Goal: Information Seeking & Learning: Check status

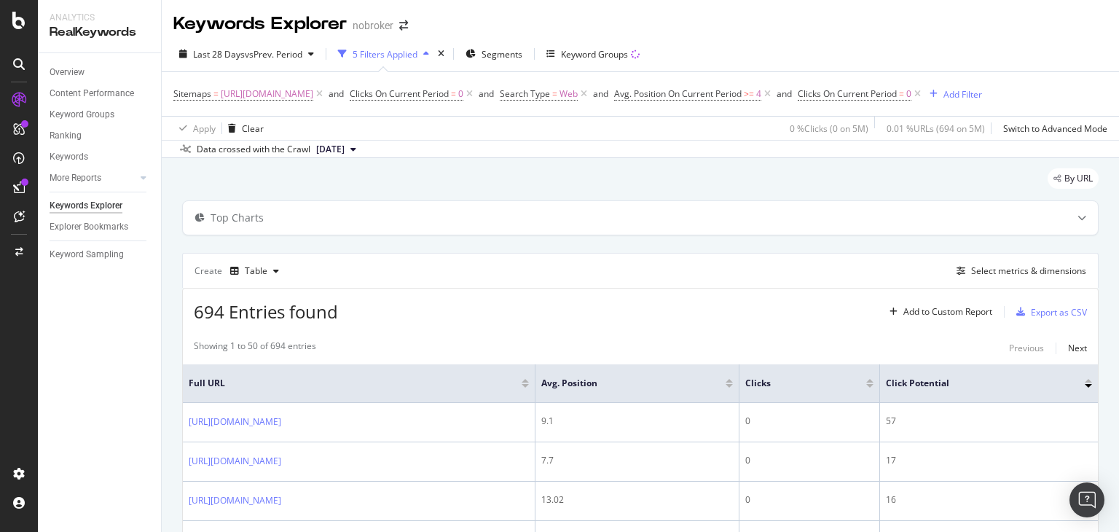
click at [720, 93] on div "Sitemaps = [URL][DOMAIN_NAME] and Clicks On Current Period = 0 and Search Type …" at bounding box center [640, 94] width 934 height 44
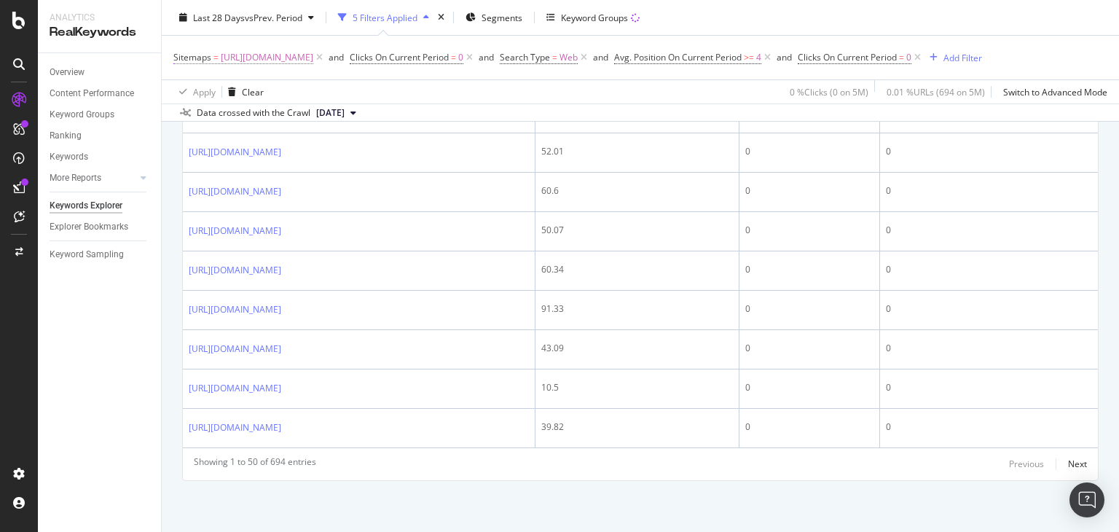
click at [313, 60] on span "[URL][DOMAIN_NAME]" at bounding box center [267, 57] width 92 height 20
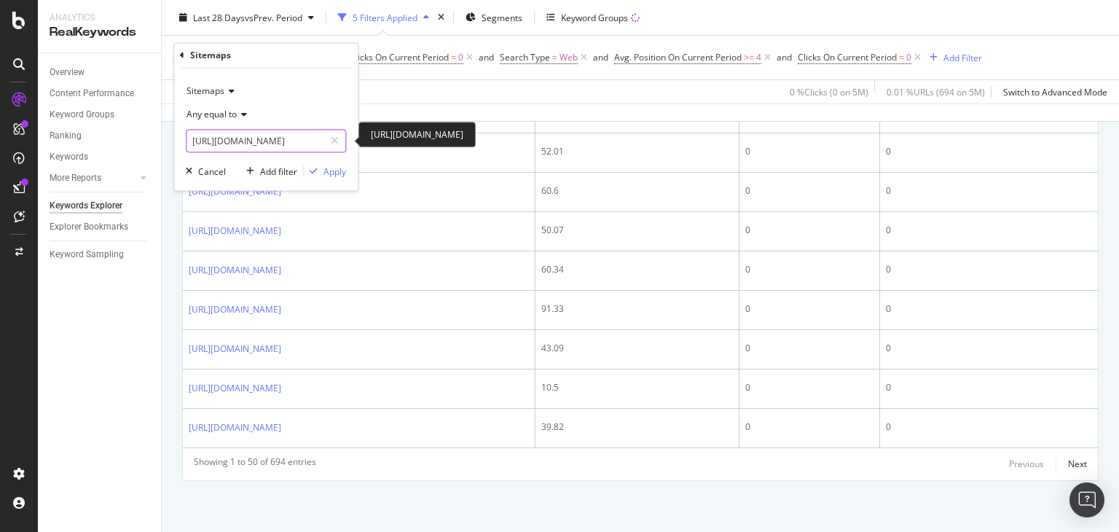
click at [280, 143] on input "[URL][DOMAIN_NAME]" at bounding box center [255, 141] width 138 height 23
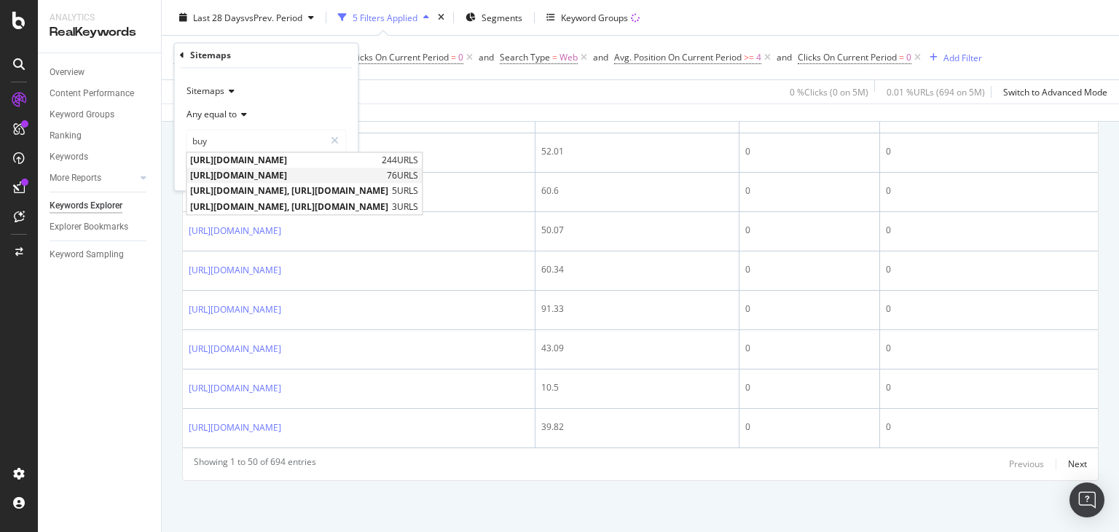
click at [344, 173] on span "[URL][DOMAIN_NAME]" at bounding box center [286, 176] width 193 height 12
type input "[URL][DOMAIN_NAME]"
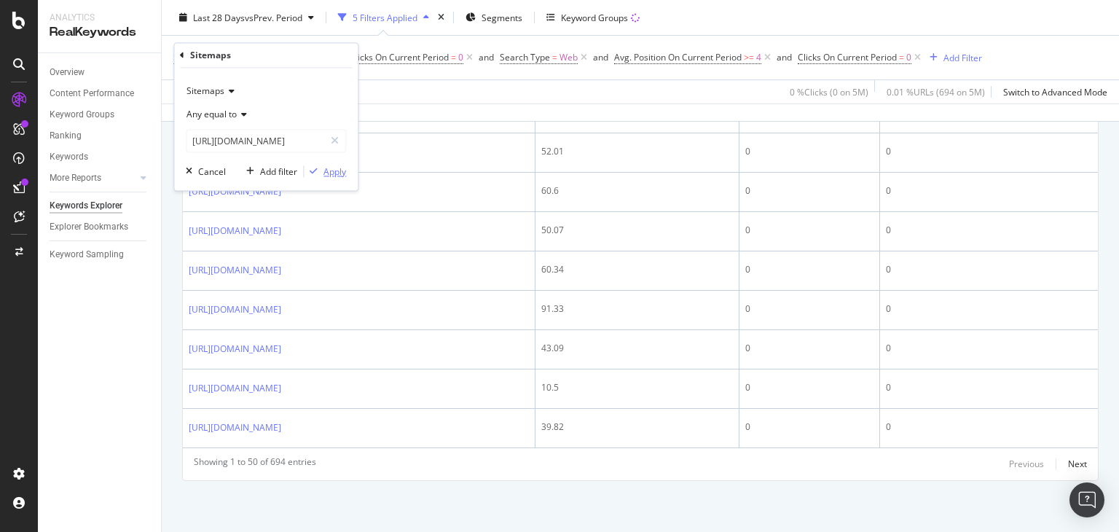
click at [333, 168] on div "Apply" at bounding box center [334, 171] width 23 height 12
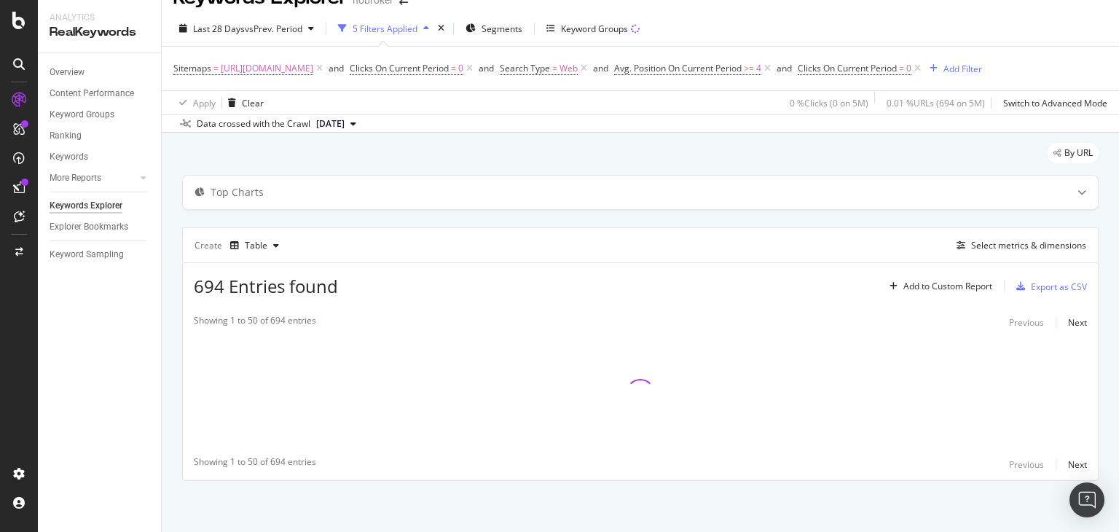
scroll to position [45, 0]
click at [333, 168] on div "By URL" at bounding box center [640, 159] width 916 height 32
click at [548, 165] on div "By URL" at bounding box center [640, 159] width 916 height 32
click at [604, 149] on div "By URL" at bounding box center [640, 159] width 916 height 32
click at [661, 163] on div "By URL" at bounding box center [640, 159] width 916 height 32
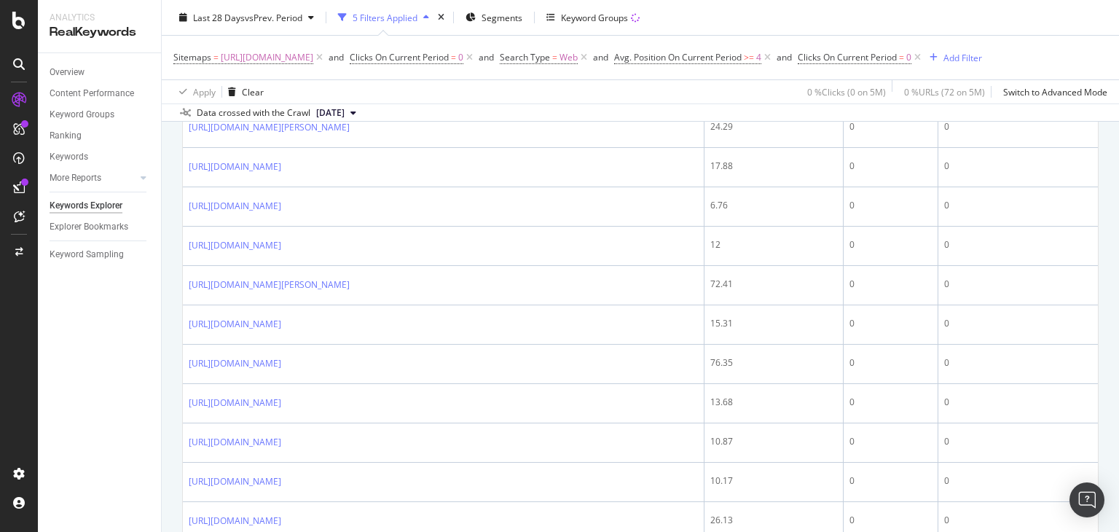
scroll to position [1510, 0]
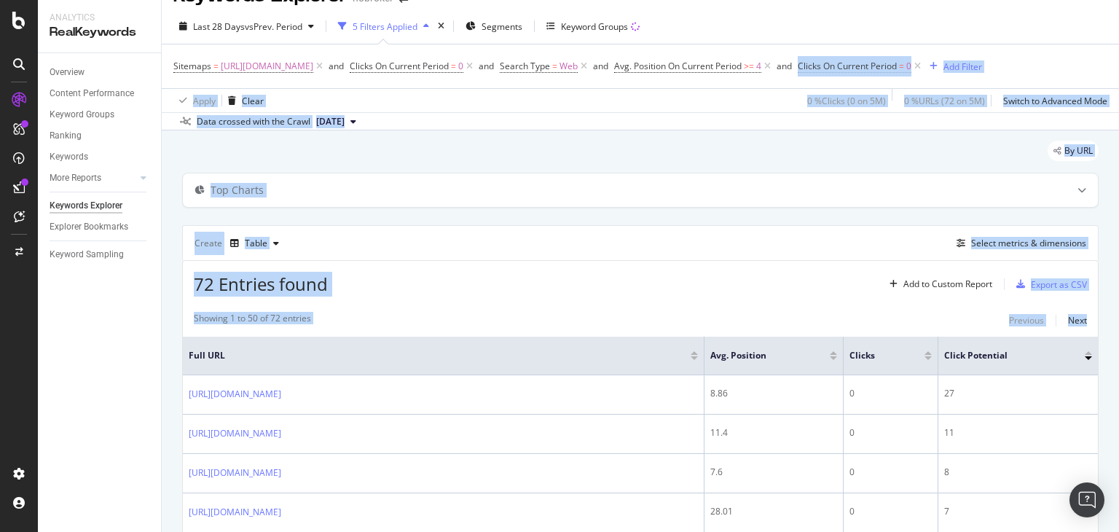
drag, startPoint x: 1118, startPoint y: 436, endPoint x: 1117, endPoint y: 44, distance: 391.8
click at [1117, 44] on div "Keywords Explorer nobroker Last 28 Days vs Prev. Period 5 Filters Applied Segme…" at bounding box center [640, 266] width 957 height 532
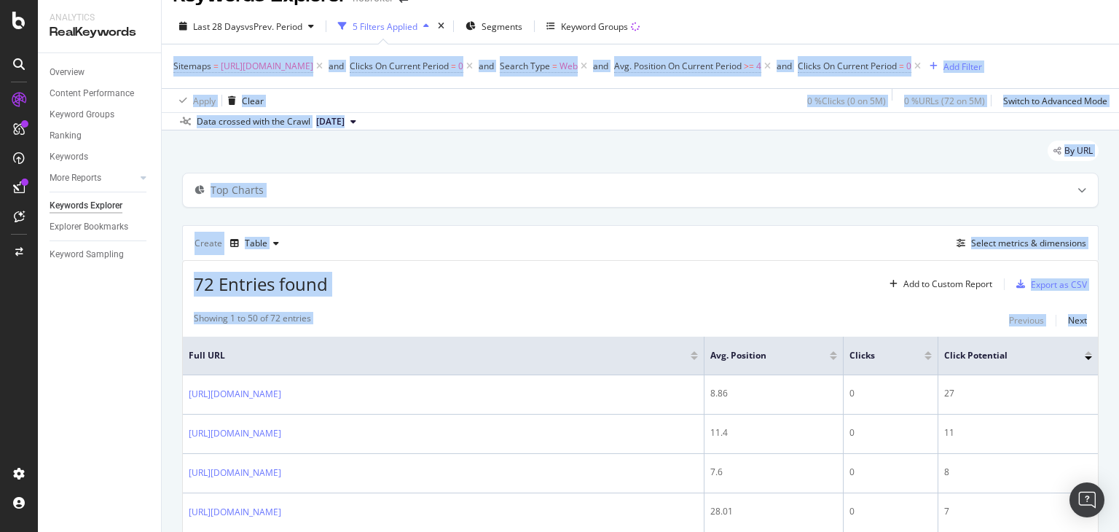
scroll to position [25, 0]
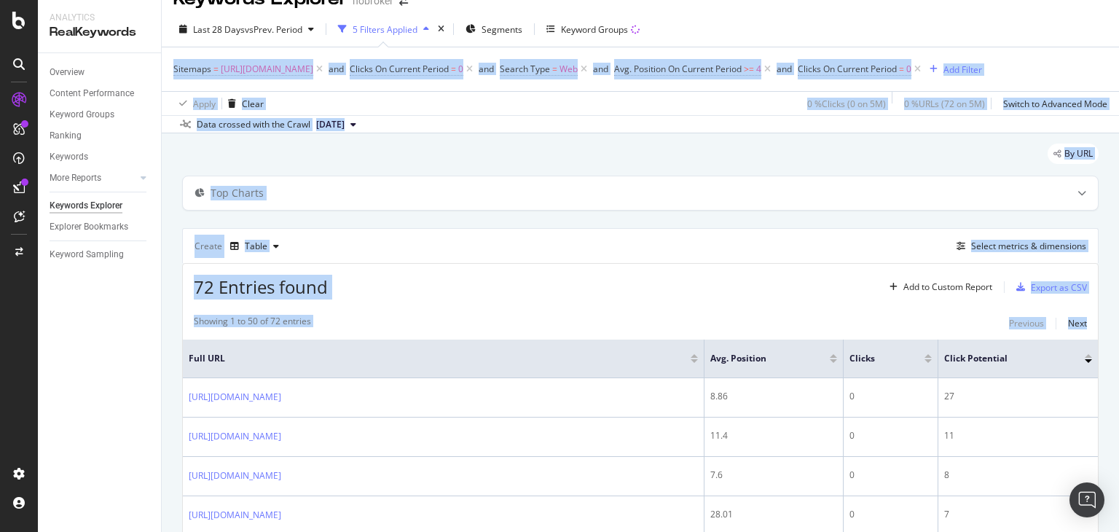
click at [982, 60] on div "Sitemaps = [URL][DOMAIN_NAME] and Clicks On Current Period = 0 and Search Type …" at bounding box center [577, 69] width 808 height 20
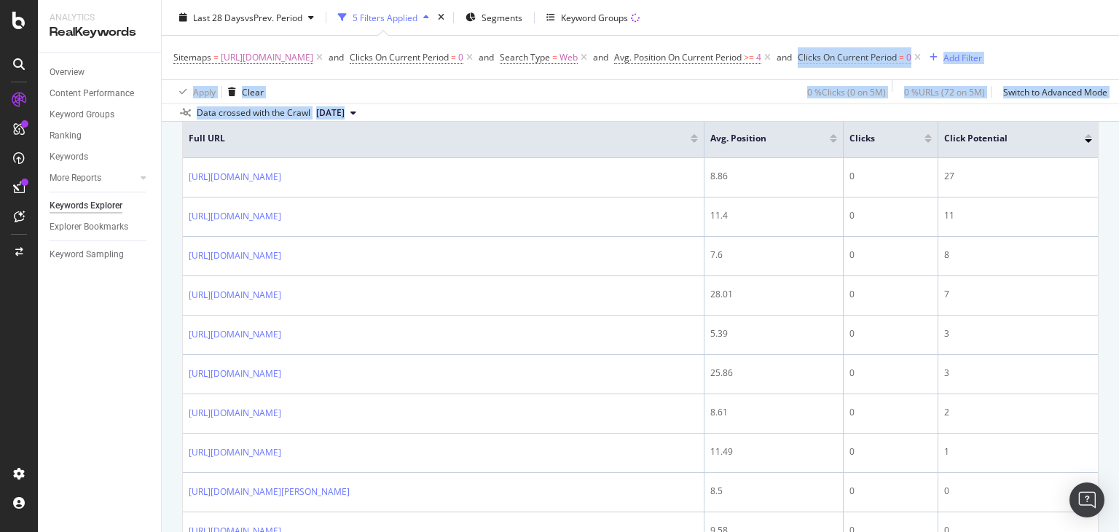
scroll to position [227, 0]
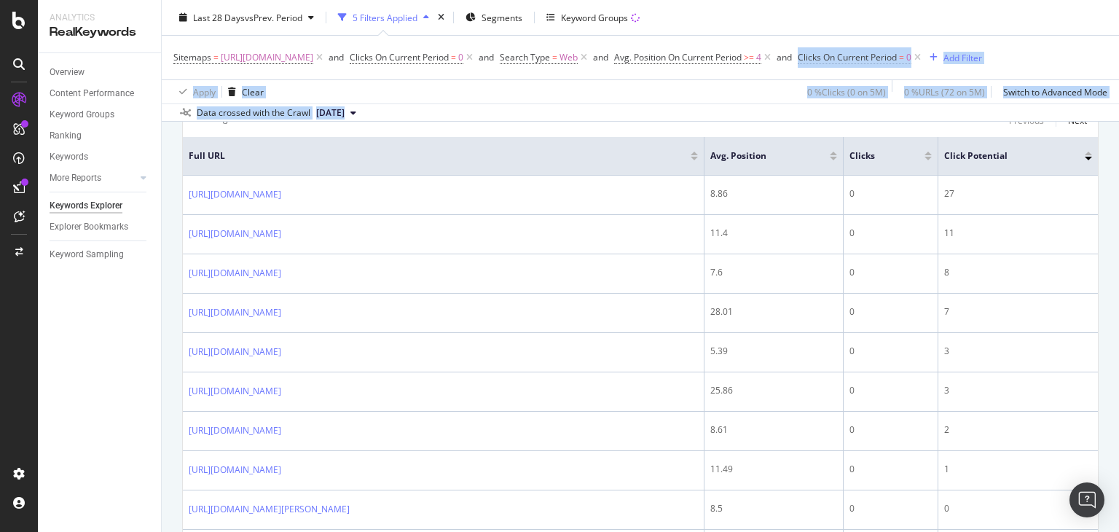
drag, startPoint x: 1118, startPoint y: 48, endPoint x: 1111, endPoint y: 89, distance: 41.3
click at [1111, 89] on div "Keywords Explorer nobroker Last 28 Days vs Prev. Period 5 Filters Applied Segme…" at bounding box center [640, 266] width 957 height 532
click at [598, 103] on div "Apply Clear 0 % Clicks ( 0 on 5M ) 0 % URLs ( 72 on 5M ) Switch to Advanced Mode" at bounding box center [640, 91] width 957 height 24
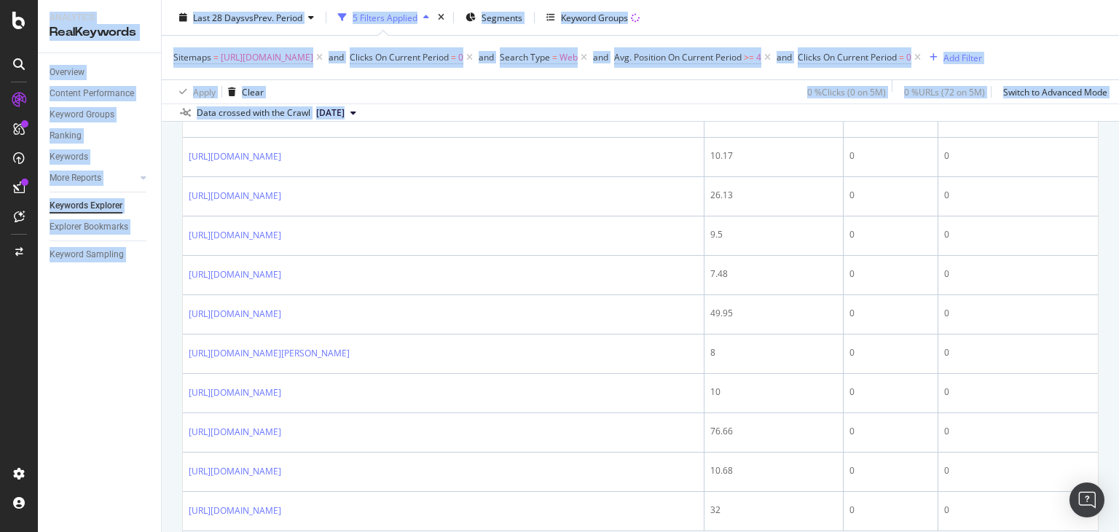
scroll to position [1974, 0]
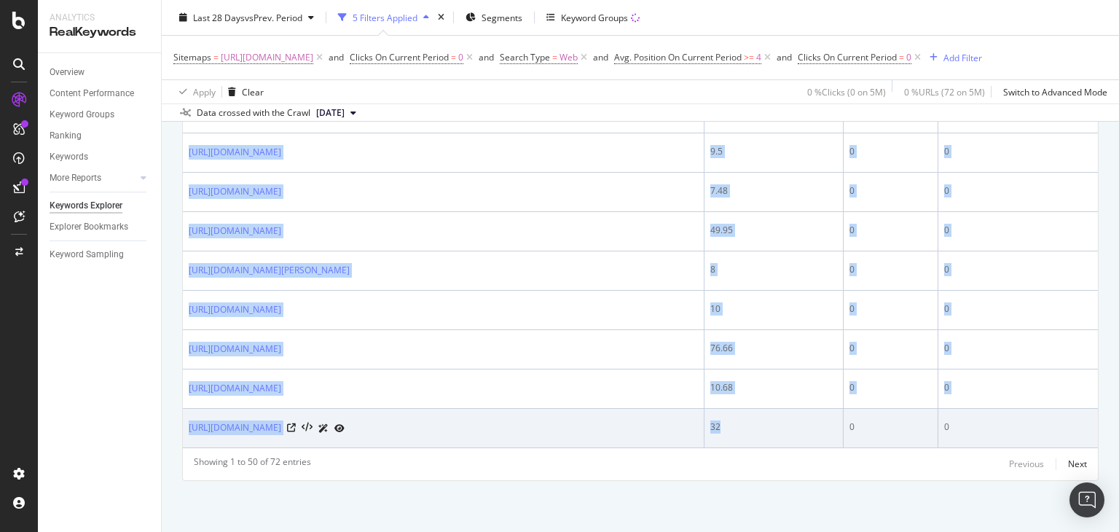
drag, startPoint x: 186, startPoint y: 196, endPoint x: 768, endPoint y: 445, distance: 633.0
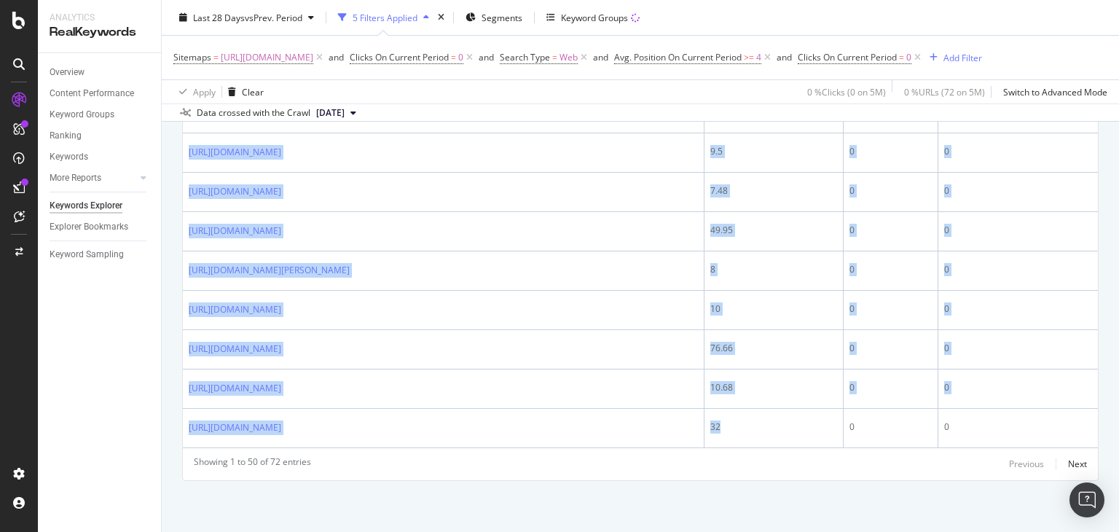
copy tbody "[URL][DOMAIN_NAME] 8.86 0 27 [URL][DOMAIN_NAME] 11.4 0 11 [URL][DOMAIN_NAME] 7.…"
